Goal: Transaction & Acquisition: Obtain resource

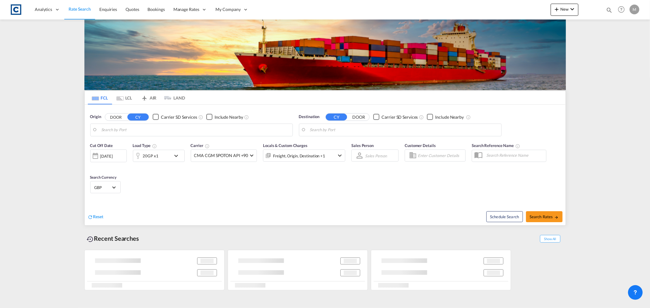
type input "GB-BS30, [GEOGRAPHIC_DATA]"
type input "[GEOGRAPHIC_DATA], [GEOGRAPHIC_DATA]"
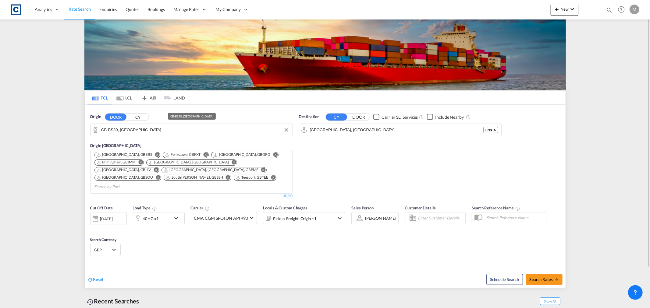
click at [217, 133] on input "GB-BS30, [GEOGRAPHIC_DATA]" at bounding box center [195, 130] width 188 height 9
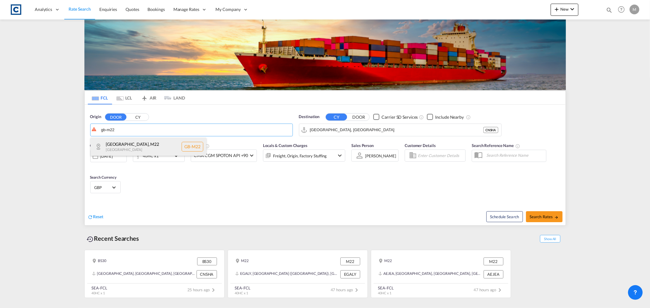
click at [130, 147] on div "[GEOGRAPHIC_DATA] , M22 [GEOGRAPHIC_DATA] [GEOGRAPHIC_DATA]-M22" at bounding box center [148, 147] width 116 height 18
type input "GB-M22, [GEOGRAPHIC_DATA]"
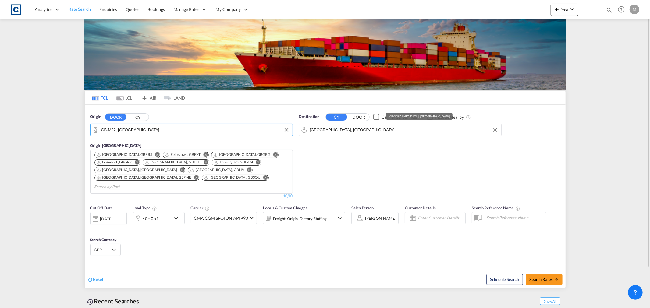
click at [371, 130] on input "[GEOGRAPHIC_DATA], [GEOGRAPHIC_DATA]" at bounding box center [404, 130] width 188 height 9
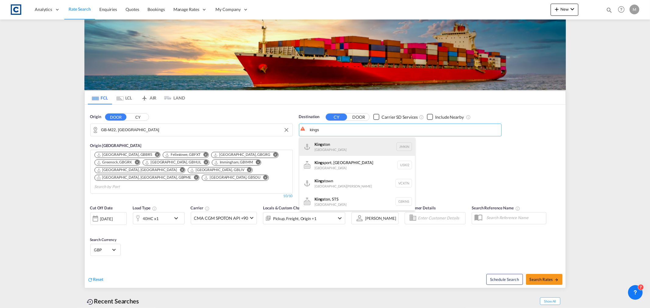
click at [352, 147] on div "Kings ton [GEOGRAPHIC_DATA] JMKIN" at bounding box center [357, 147] width 116 height 18
type input "[GEOGRAPHIC_DATA], JMKIN"
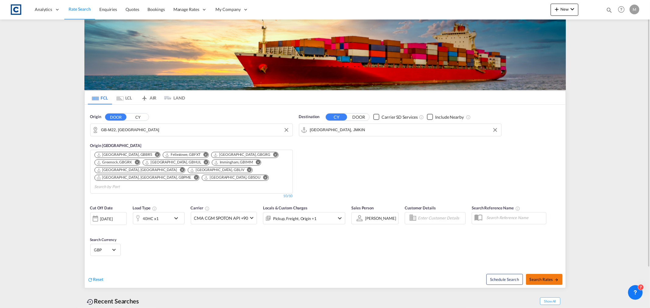
click at [540, 277] on span "Search Rates" at bounding box center [543, 279] width 29 height 5
type input "M22 to JMKIN / [DATE]"
